Goal: Transaction & Acquisition: Purchase product/service

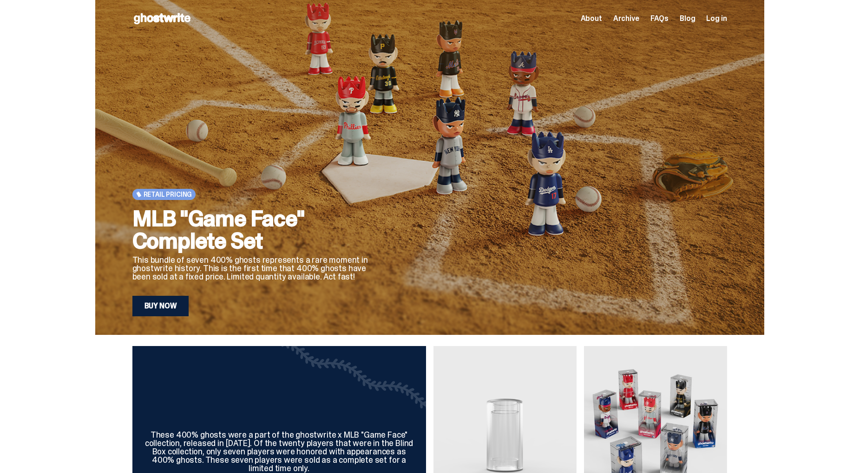
click at [167, 307] on link "Buy Now" at bounding box center [160, 306] width 57 height 20
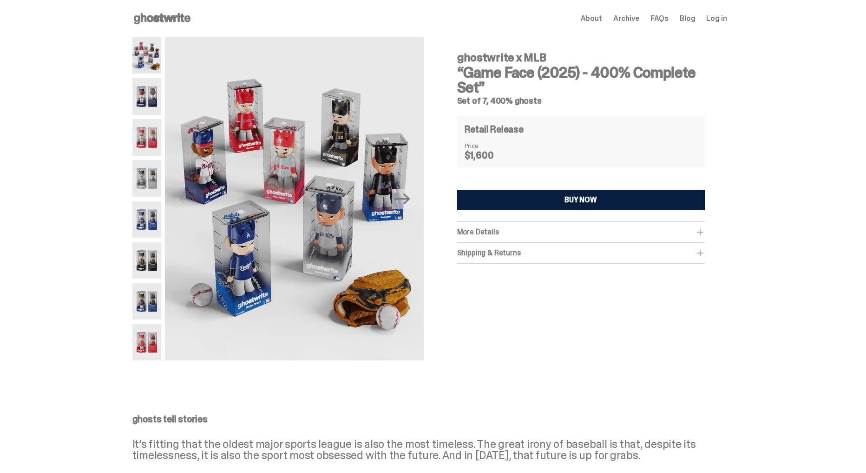
click at [158, 91] on img at bounding box center [146, 96] width 29 height 36
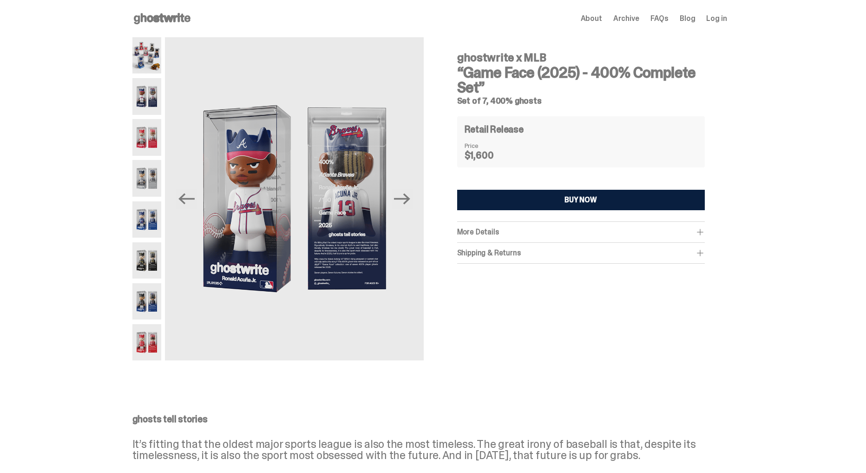
click at [151, 181] on img at bounding box center [146, 178] width 29 height 36
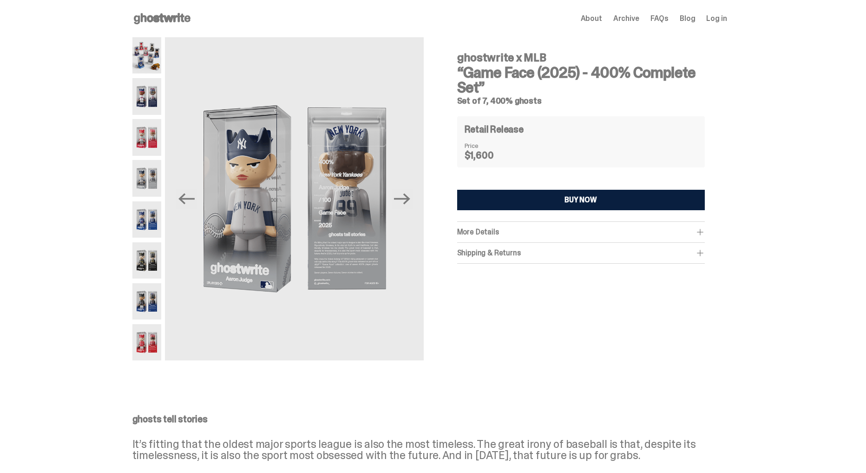
click at [166, 20] on use at bounding box center [162, 18] width 57 height 11
